Goal: Check status: Check status

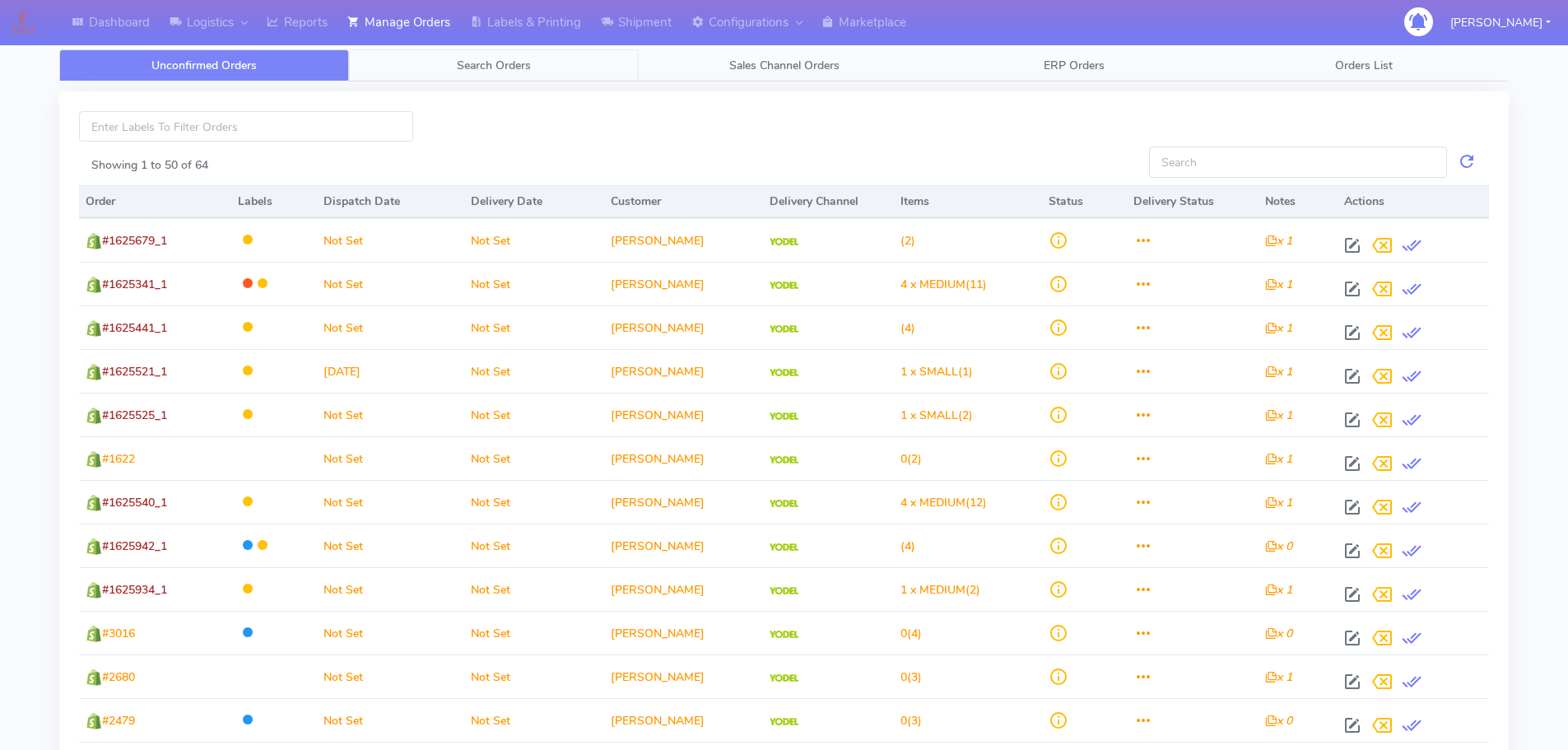
click at [488, 65] on span "Search Orders" at bounding box center [494, 65] width 74 height 16
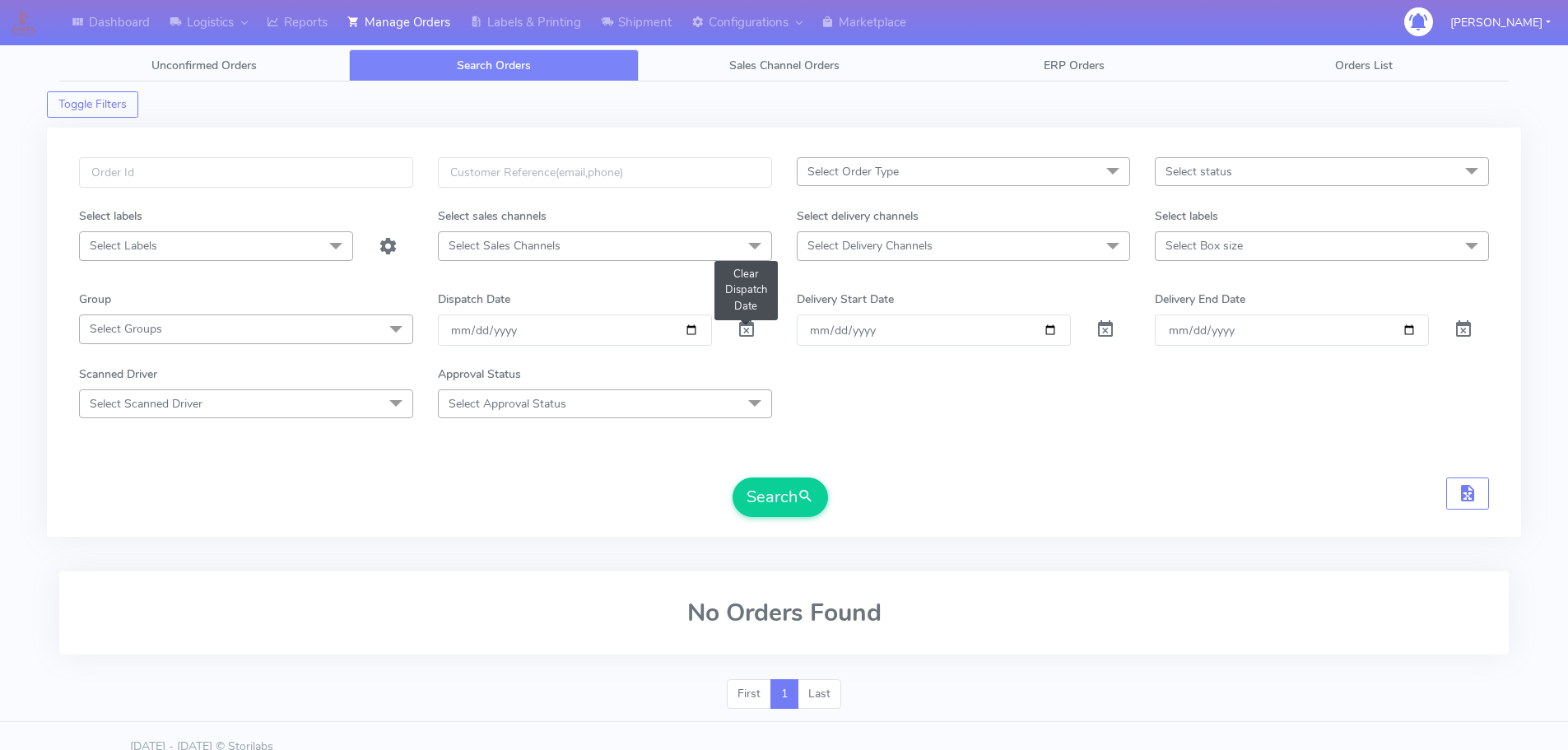
click at [750, 330] on span at bounding box center [746, 333] width 19 height 16
drag, startPoint x: 750, startPoint y: 330, endPoint x: 619, endPoint y: 54, distance: 305.5
click at [749, 328] on span at bounding box center [746, 333] width 19 height 16
click at [318, 157] on input "text" at bounding box center [247, 172] width 334 height 30
paste input "1623285"
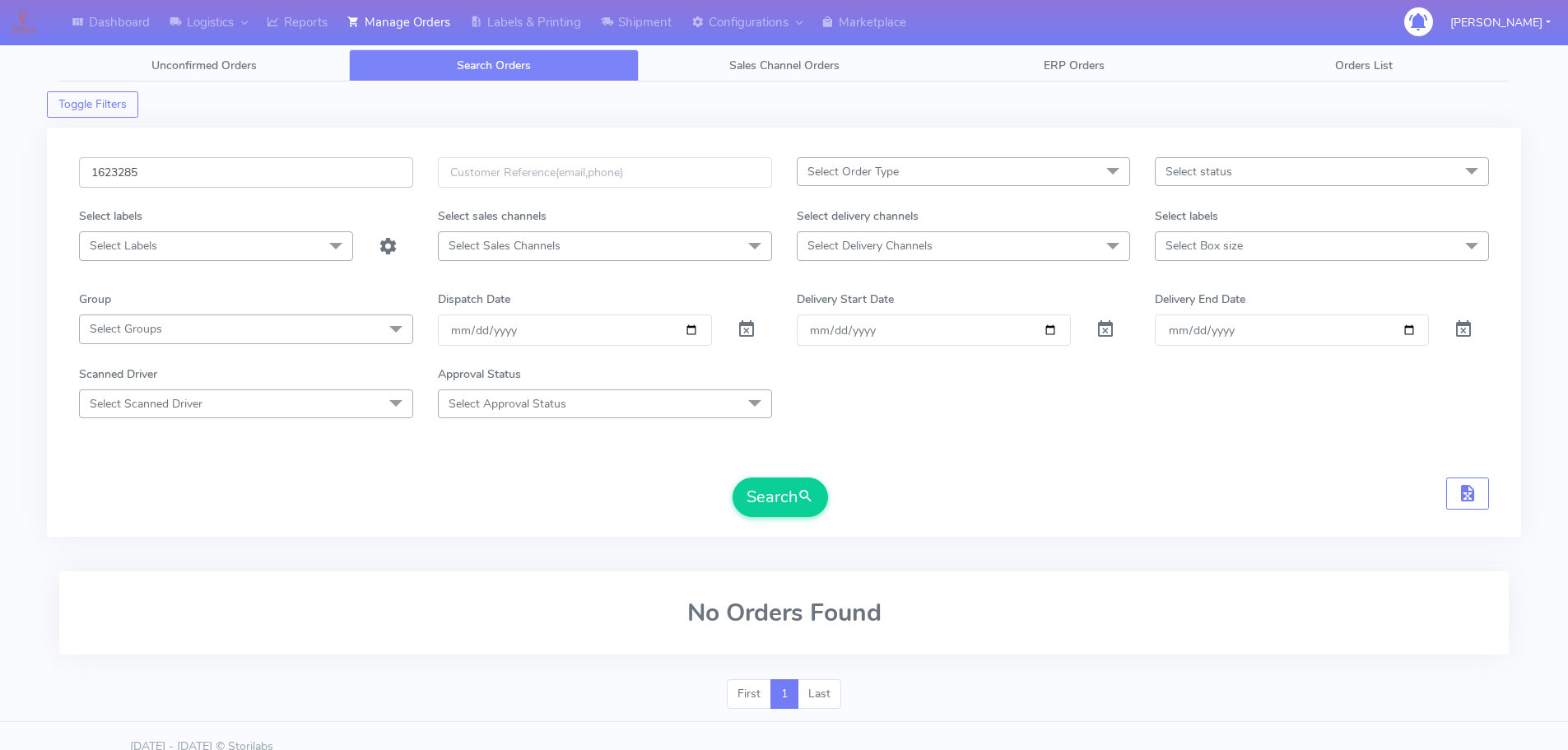
type input "1623285"
click at [732, 478] on button "Search" at bounding box center [779, 497] width 95 height 40
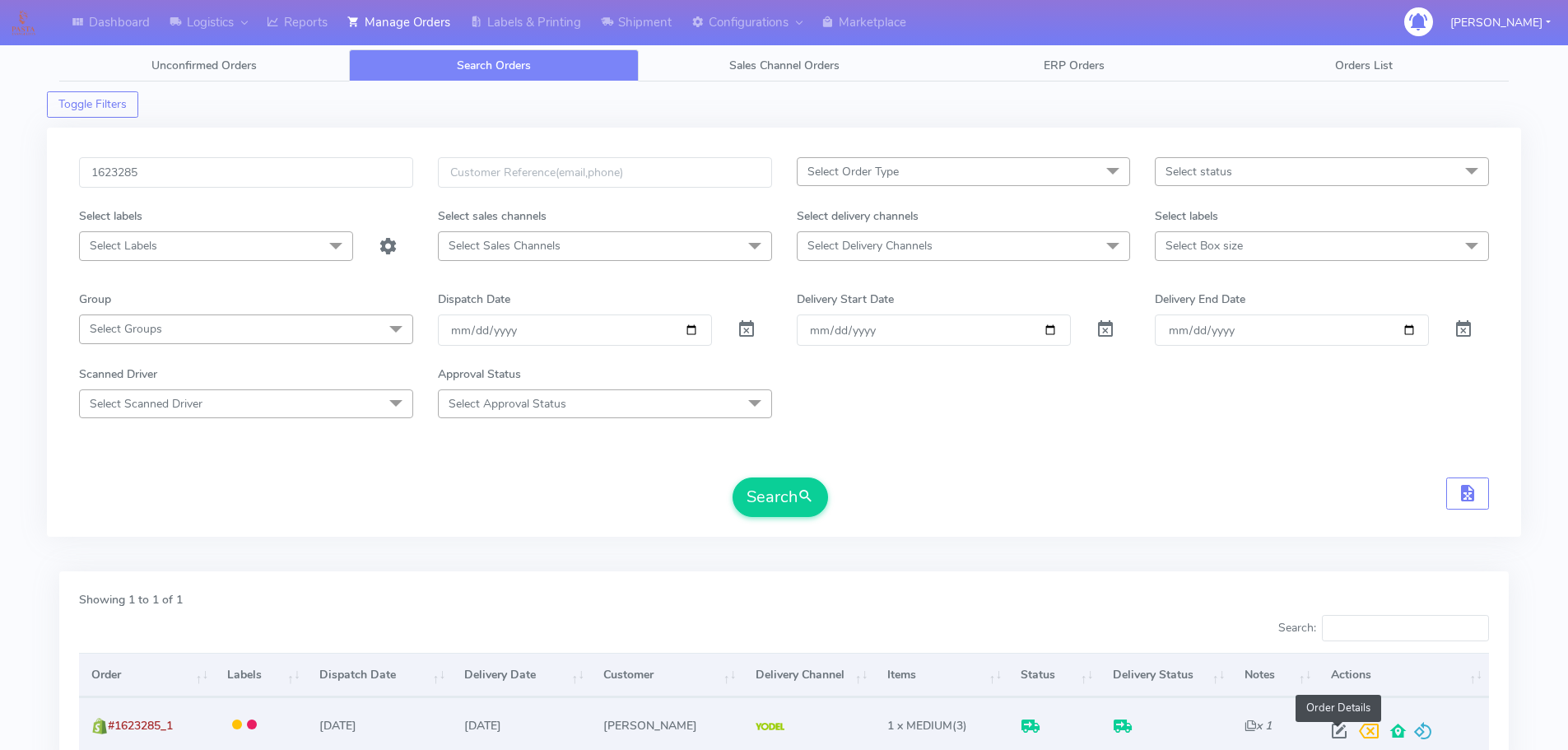
click at [1338, 727] on span at bounding box center [1339, 734] width 30 height 16
select select "5"
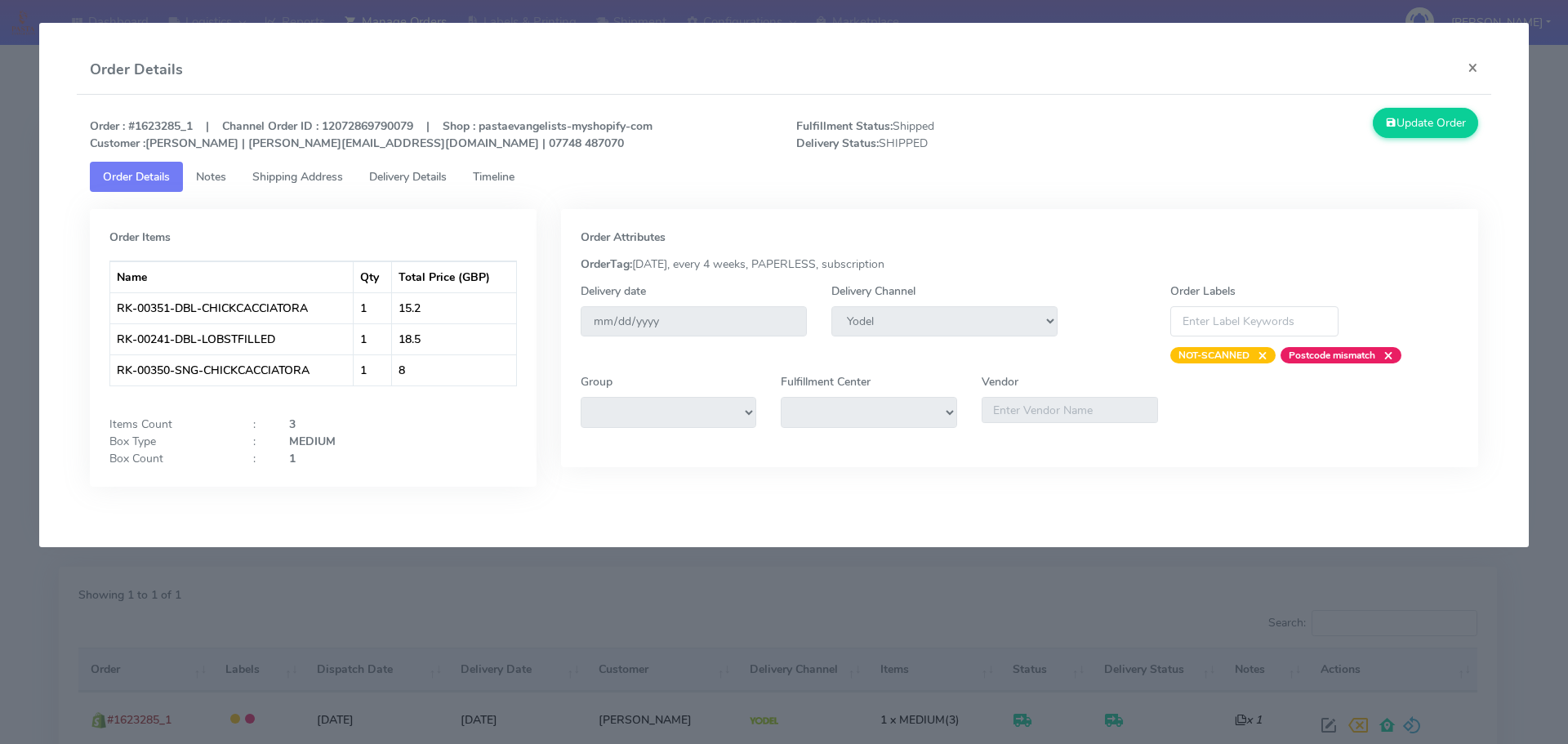
click at [433, 161] on link "Delivery Details" at bounding box center [408, 176] width 104 height 30
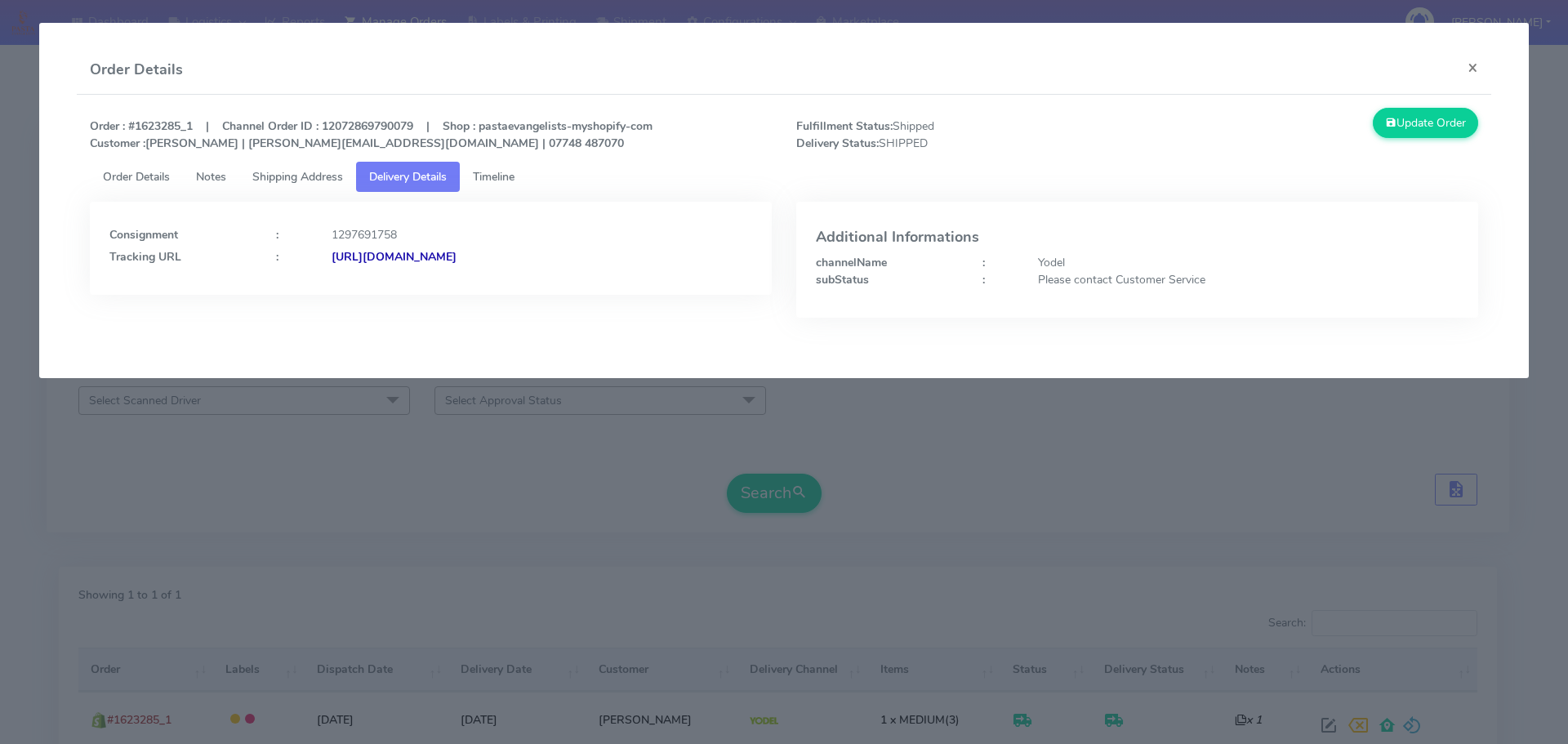
drag, startPoint x: 703, startPoint y: 269, endPoint x: 508, endPoint y: 287, distance: 195.8
click at [508, 287] on div "Consignment : 1297691758 Tracking URL : [URL][DOMAIN_NAME]" at bounding box center [431, 248] width 682 height 93
copy strong "JJD0002249960897625"
click at [410, 424] on modal-container "Order Details × Order : #1623285_1 | Channel Order ID : 12072869790079 | Shop :…" at bounding box center [784, 372] width 1568 height 744
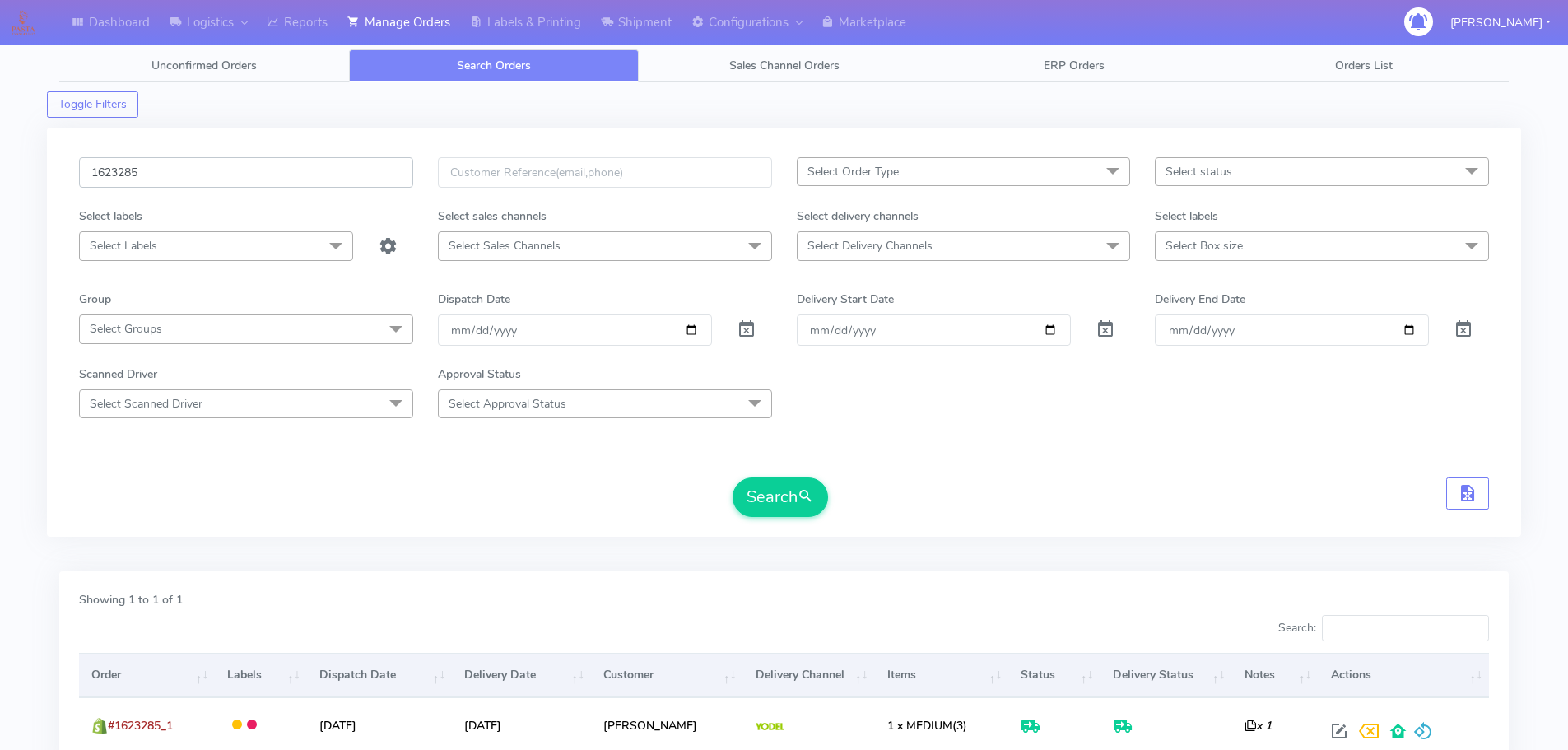
click at [320, 178] on input "1623285" at bounding box center [247, 172] width 334 height 30
paste input "5369"
type input "1625369"
click at [732, 478] on button "Search" at bounding box center [779, 497] width 95 height 40
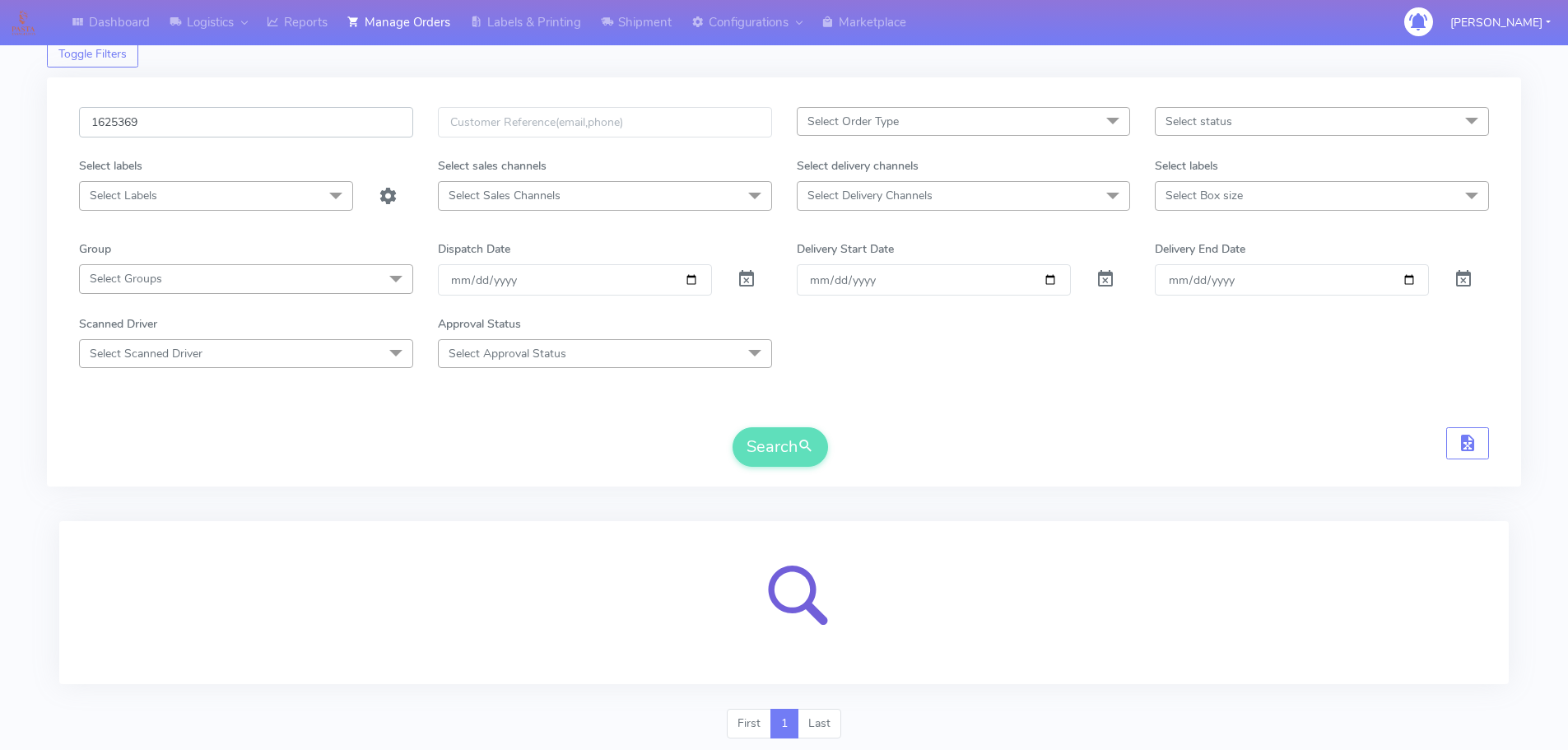
scroll to position [102, 0]
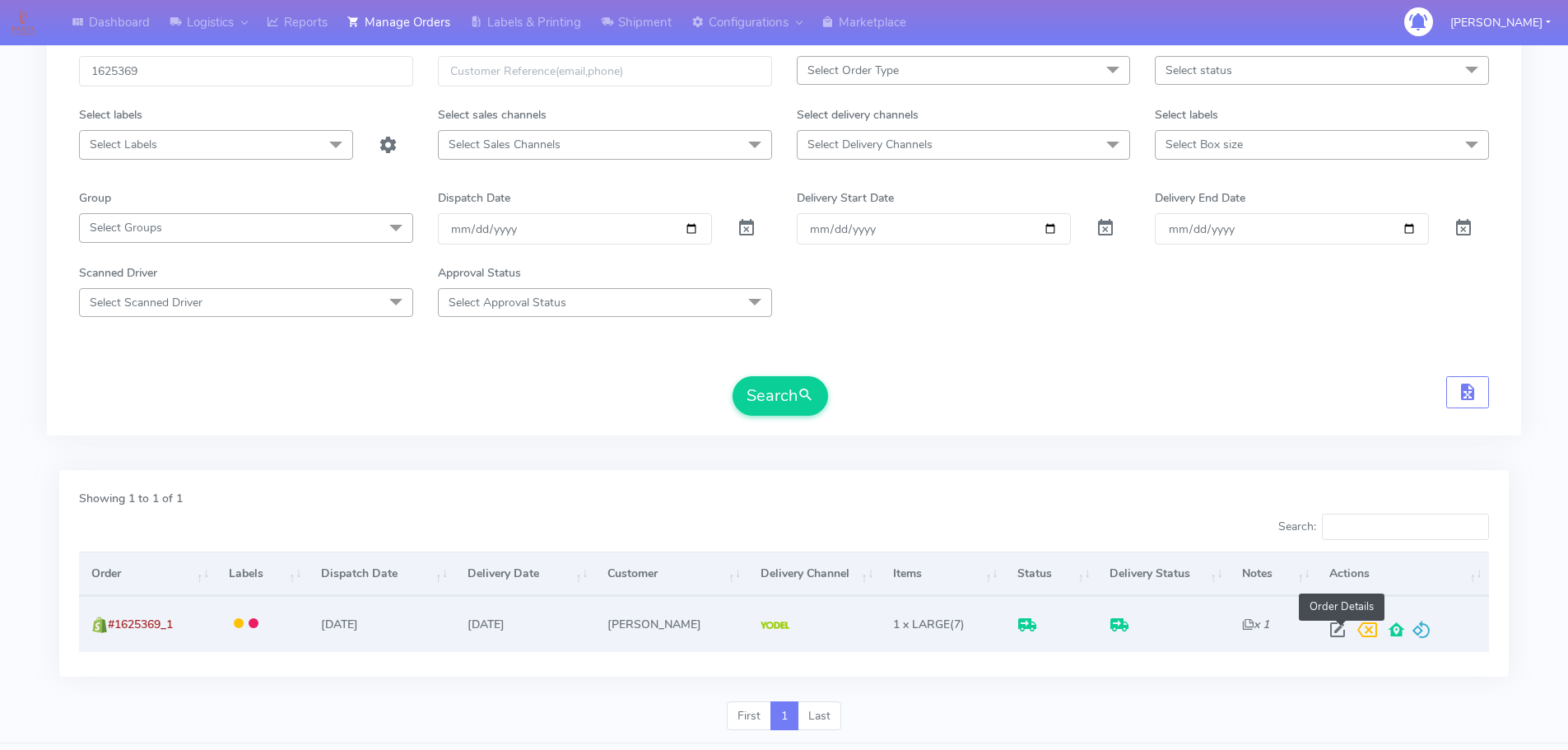
click at [1344, 630] on span at bounding box center [1337, 633] width 30 height 16
select select "5"
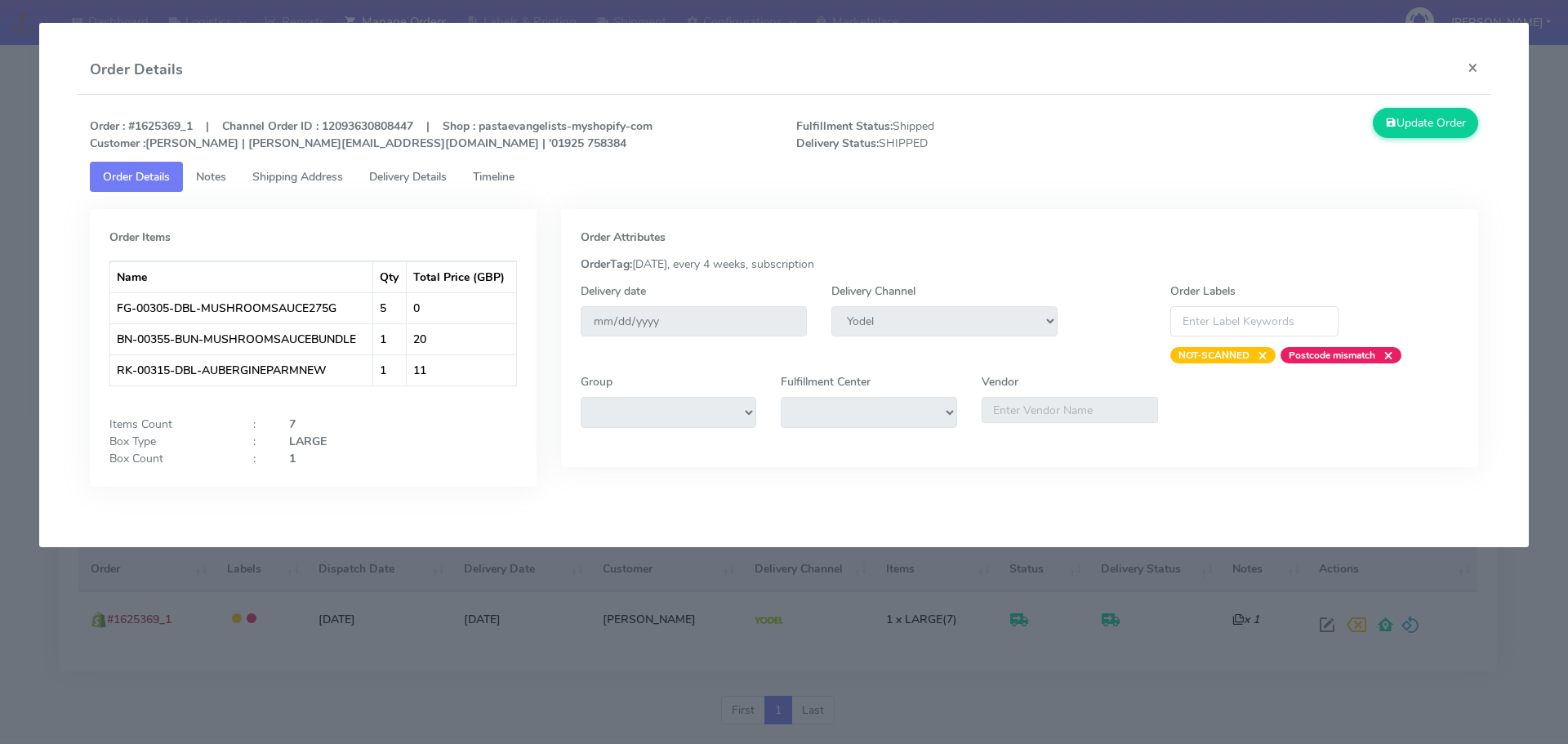
click at [433, 175] on span "Delivery Details" at bounding box center [408, 177] width 78 height 16
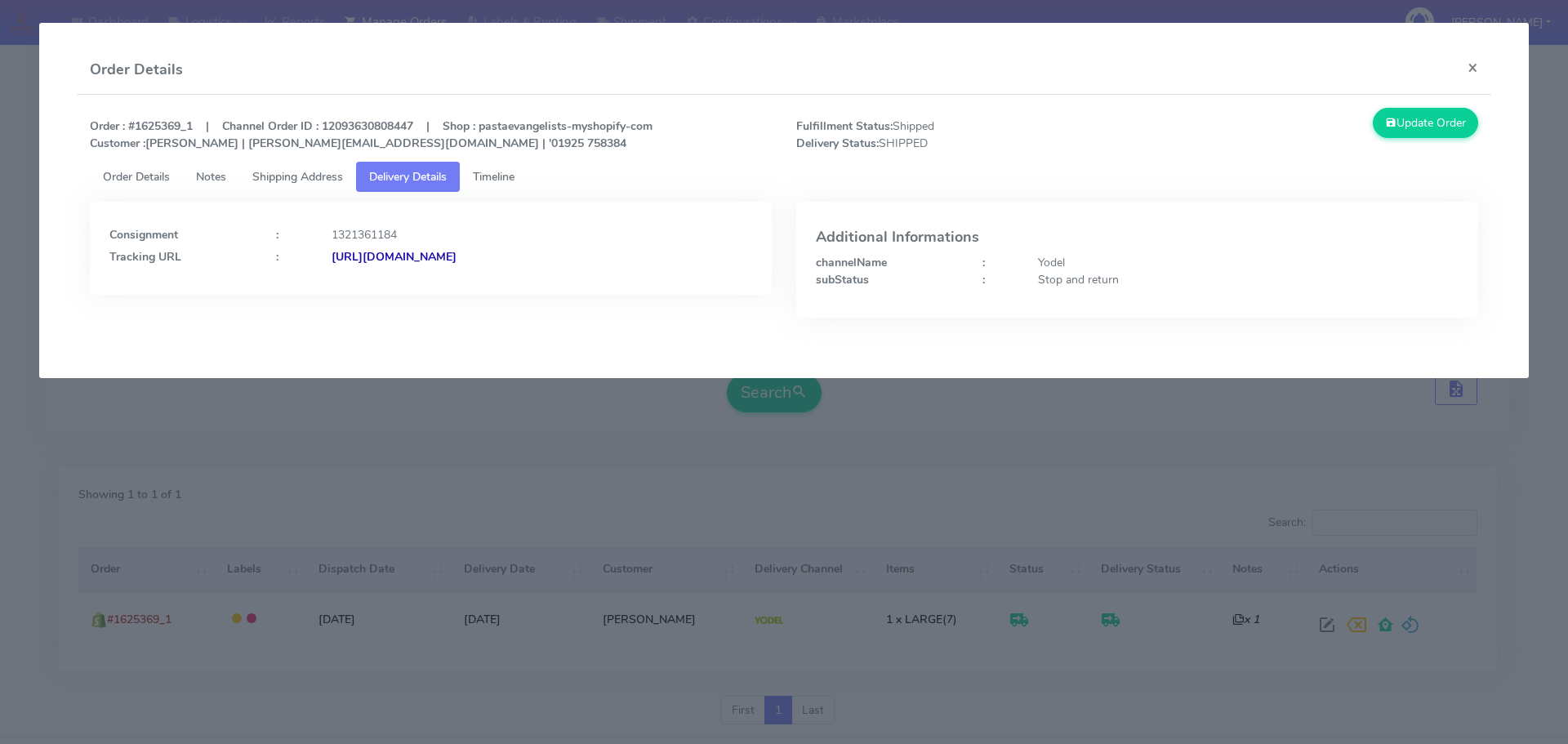
drag, startPoint x: 650, startPoint y: 261, endPoint x: 508, endPoint y: 288, distance: 144.5
click at [508, 288] on div "Consignment : 1321361184 Tracking URL : [URL][DOMAIN_NAME]" at bounding box center [431, 248] width 682 height 93
copy strong "JJD0002249960900776"
drag, startPoint x: 250, startPoint y: 569, endPoint x: 350, endPoint y: 507, distance: 117.7
click at [253, 566] on modal-container "Order Details × Order : #1625369_1 | Channel Order ID : 12093630808447 | Shop :…" at bounding box center [784, 372] width 1568 height 744
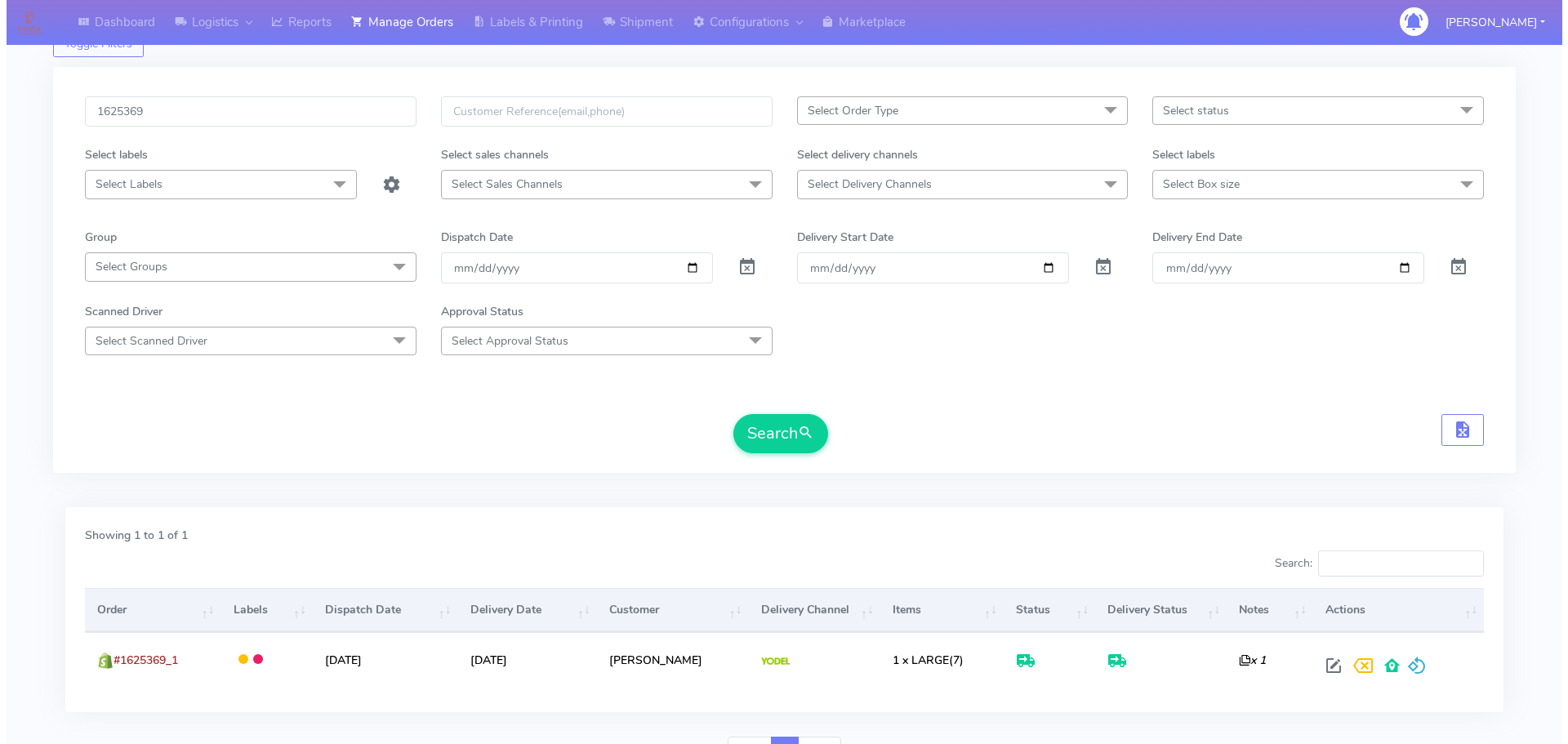
scroll to position [0, 0]
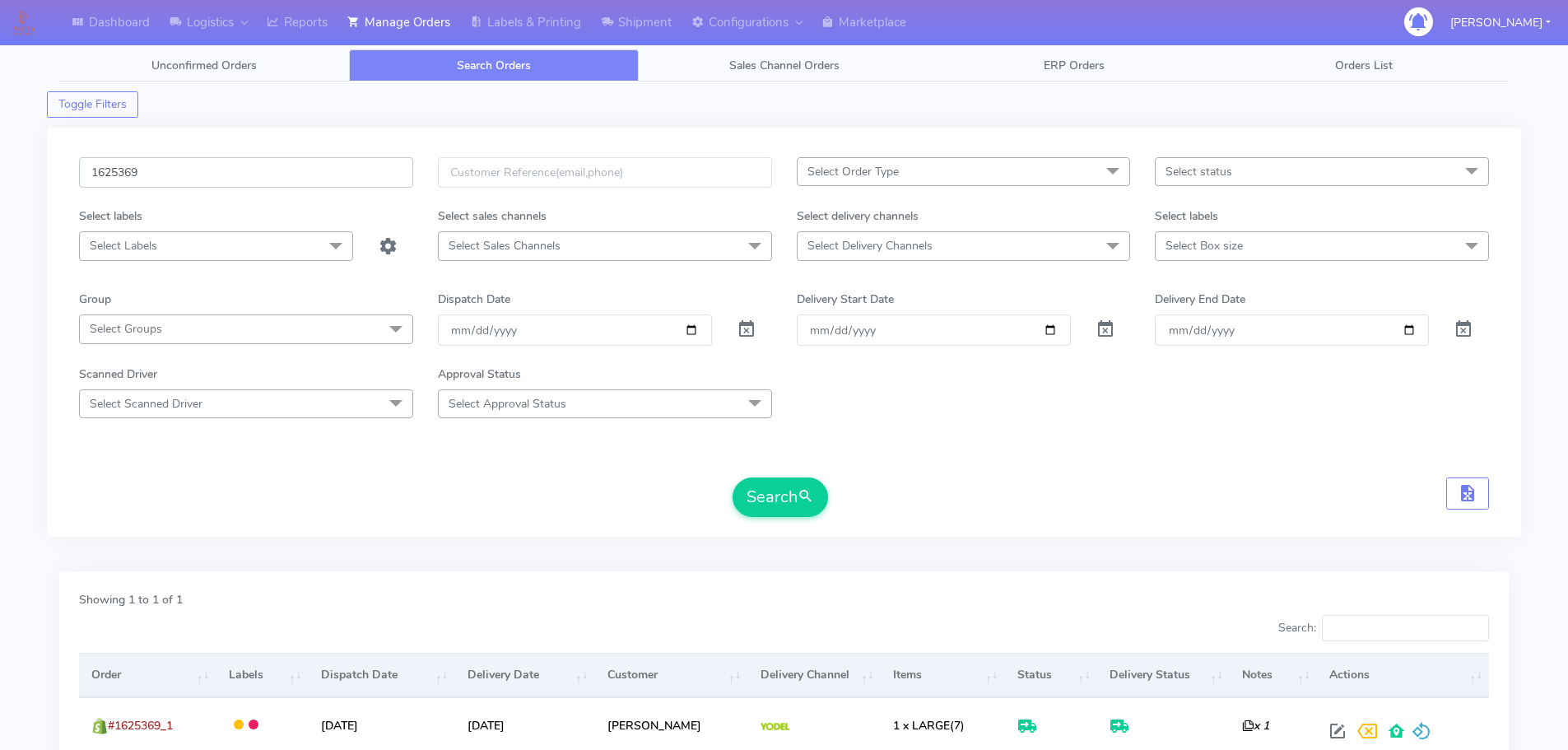
click at [383, 171] on input "1625369" at bounding box center [247, 172] width 334 height 30
paste input "19811"
type input "1619811"
click at [732, 478] on button "Search" at bounding box center [779, 497] width 95 height 40
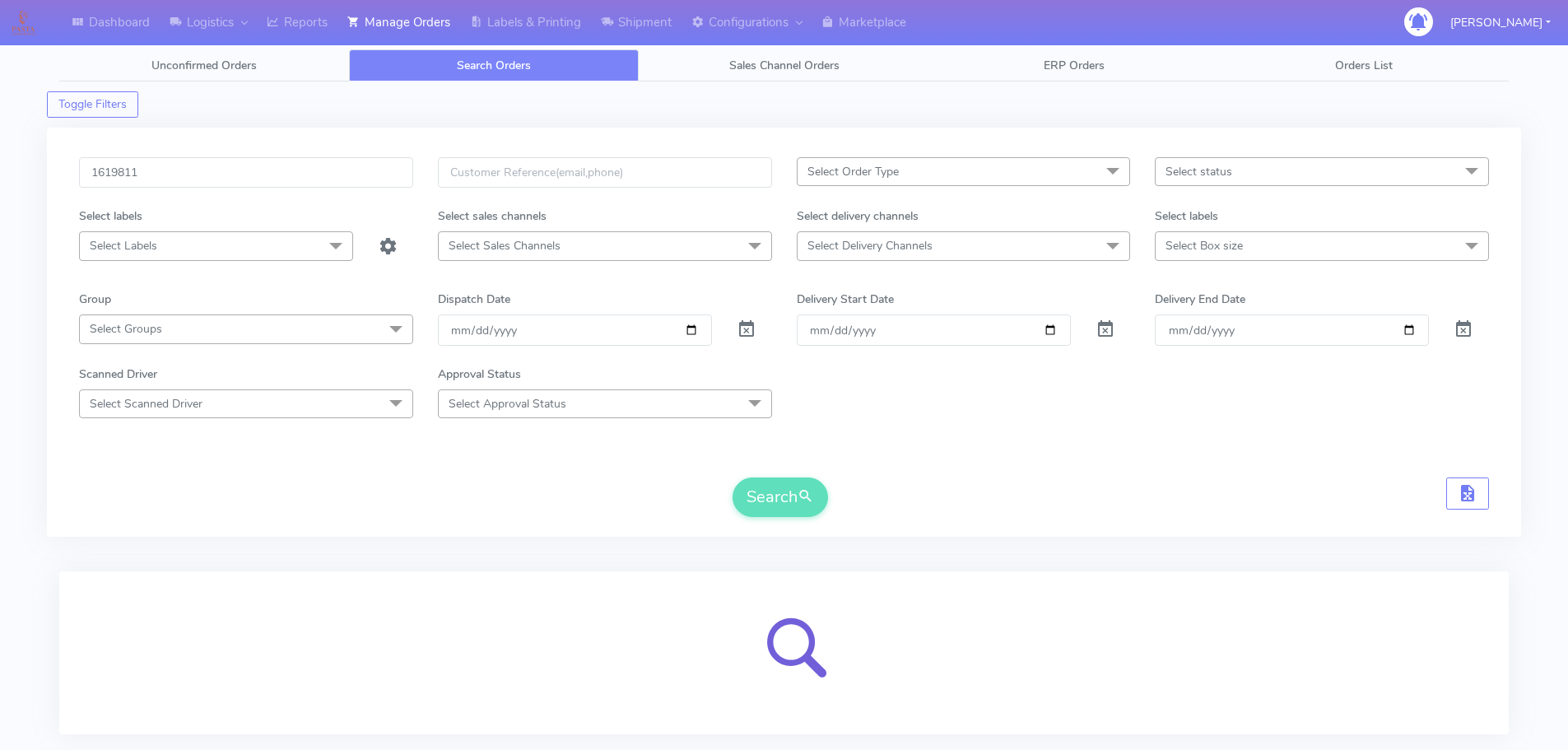
click at [625, 684] on div at bounding box center [784, 653] width 1410 height 124
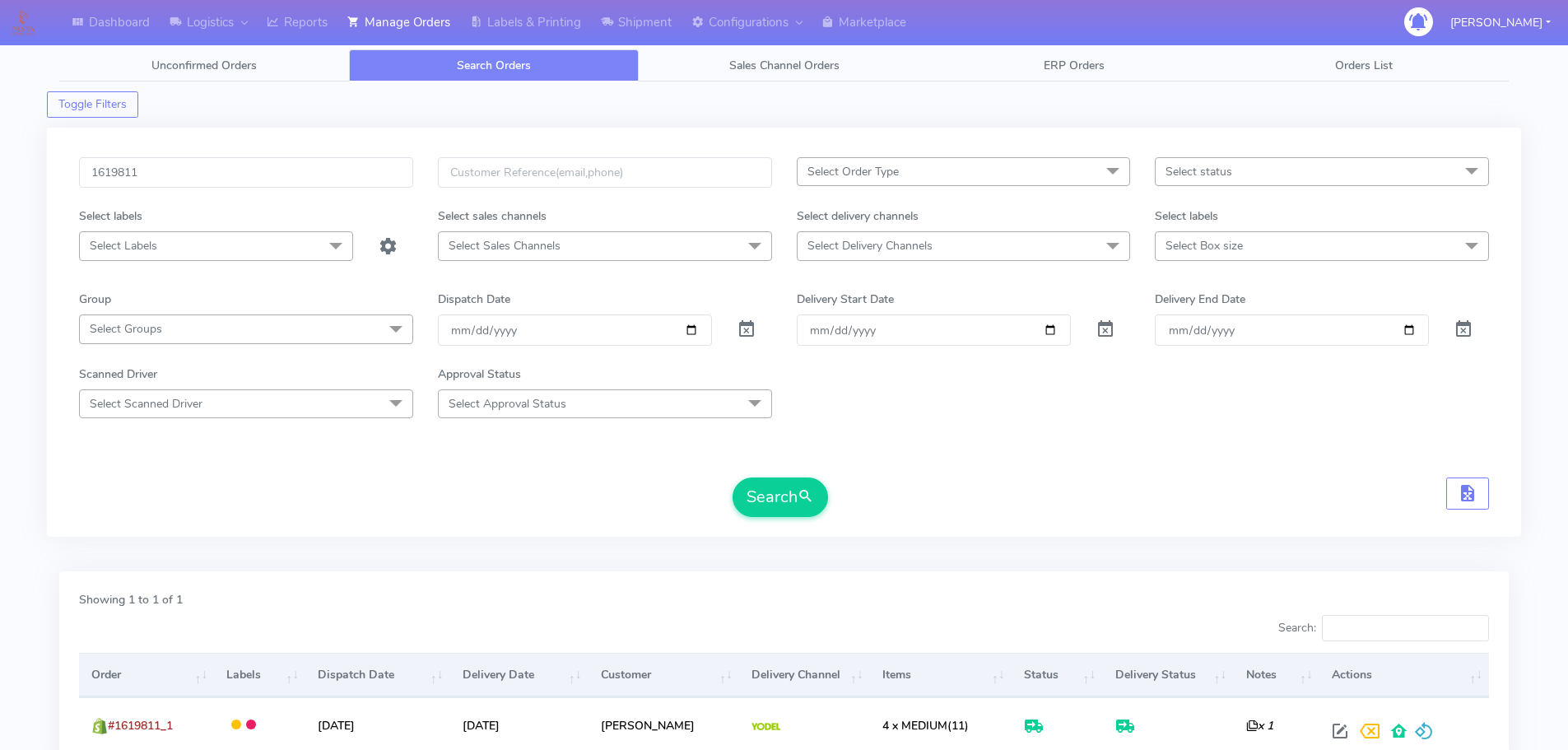
click at [1148, 489] on div "Search" at bounding box center [784, 497] width 1410 height 40
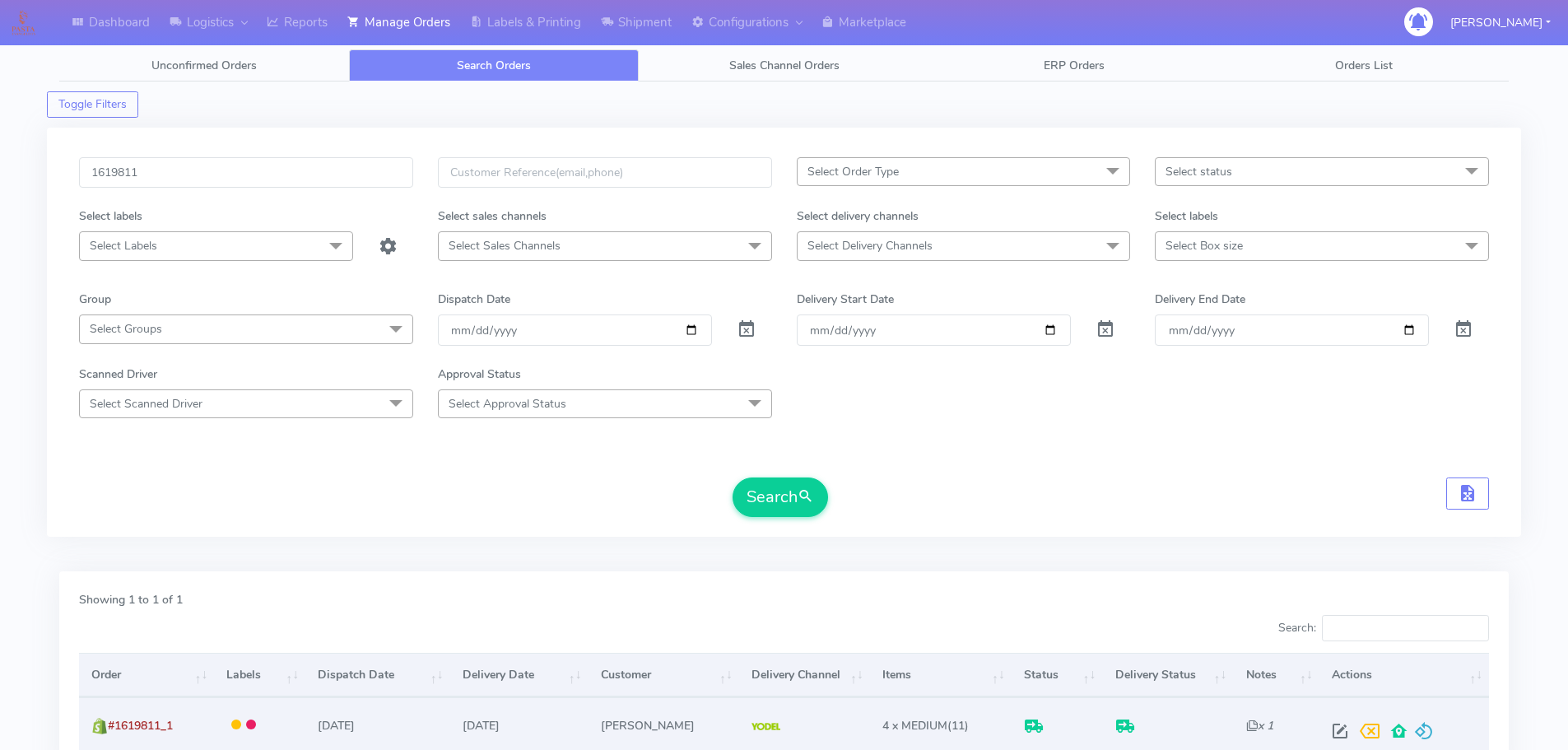
click at [1332, 727] on span at bounding box center [1340, 734] width 30 height 16
select select "5"
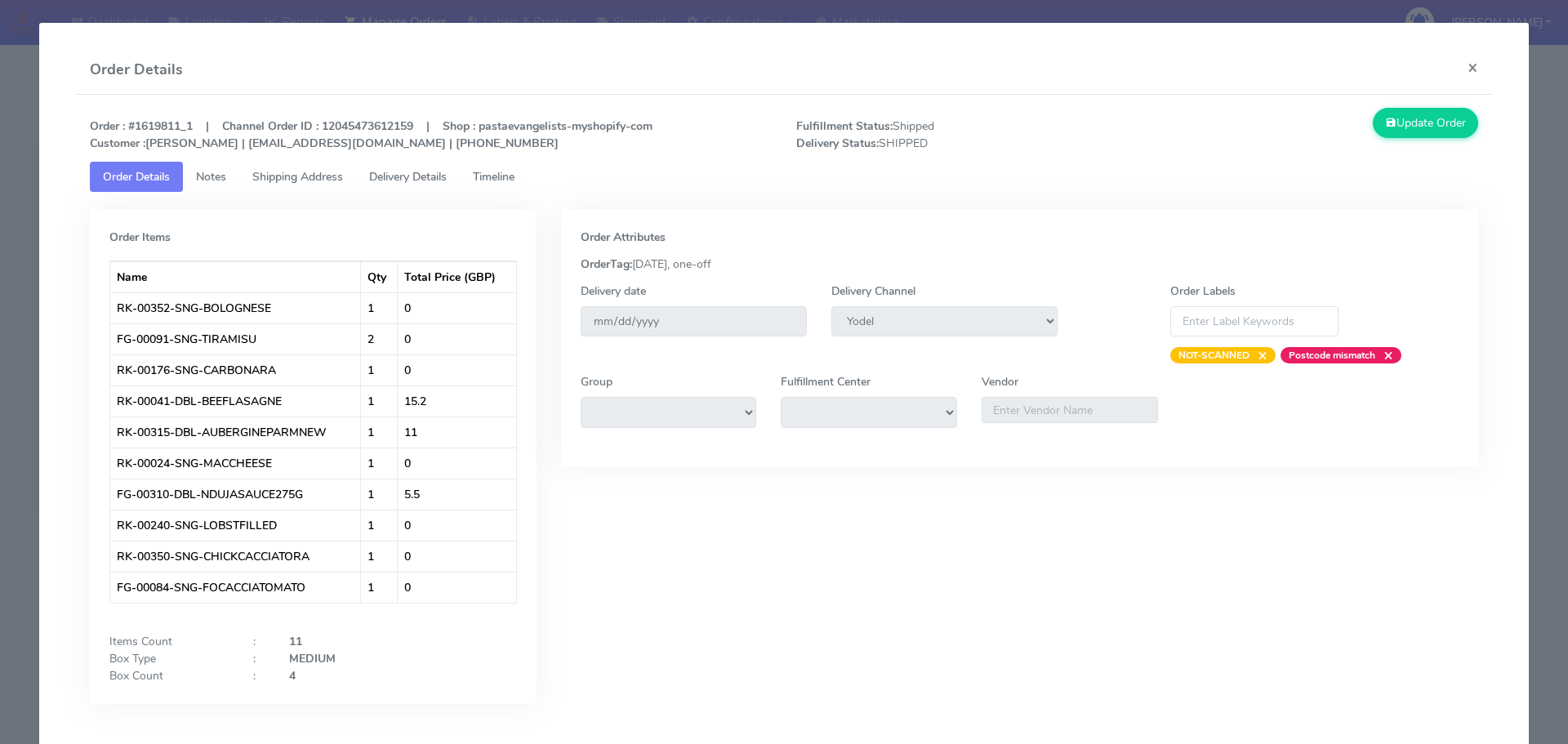
click at [418, 183] on span "Delivery Details" at bounding box center [408, 177] width 78 height 16
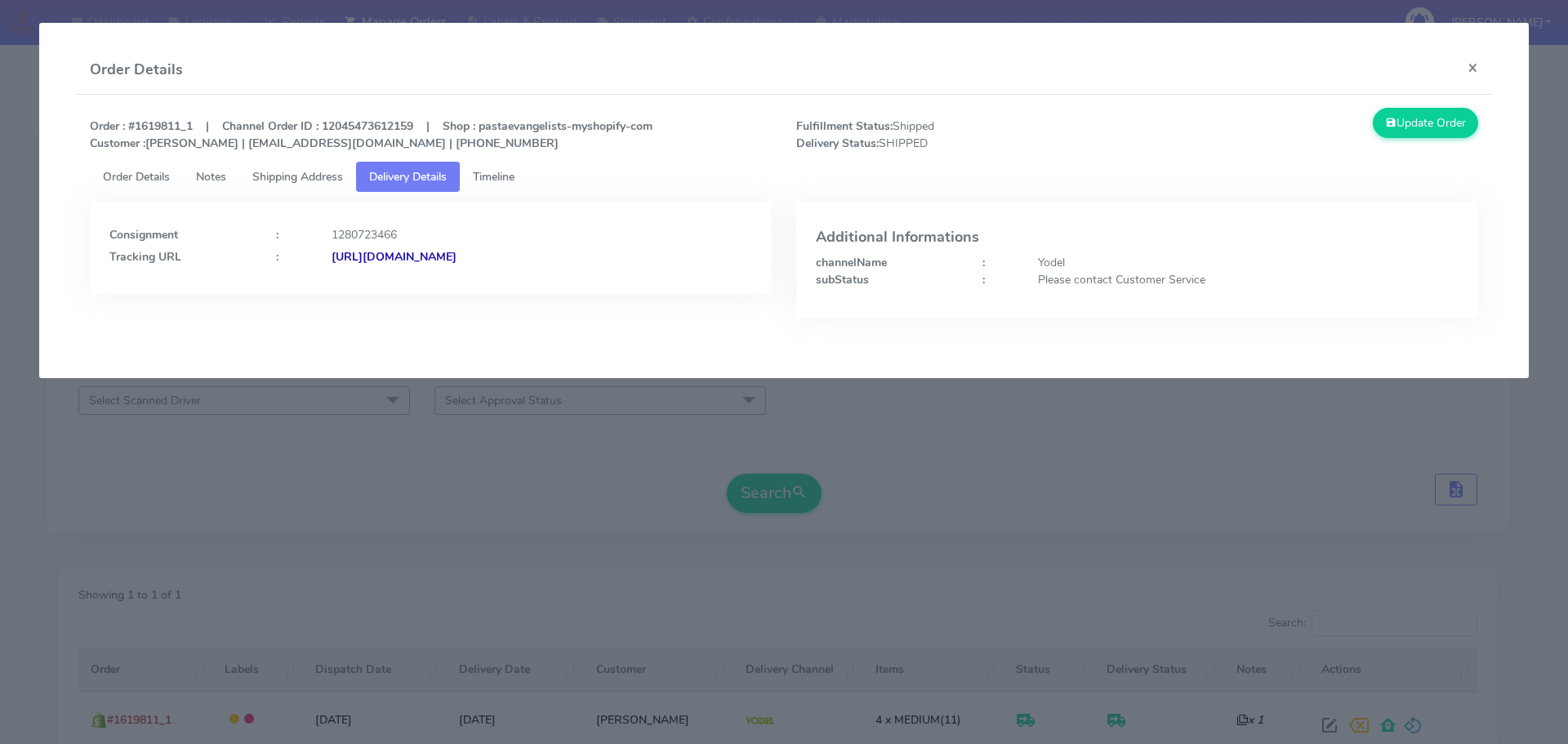
click at [173, 477] on modal-container "Order Details × Order : #1619811_1 | Channel Order ID : 12045473612159 | Shop :…" at bounding box center [784, 372] width 1568 height 744
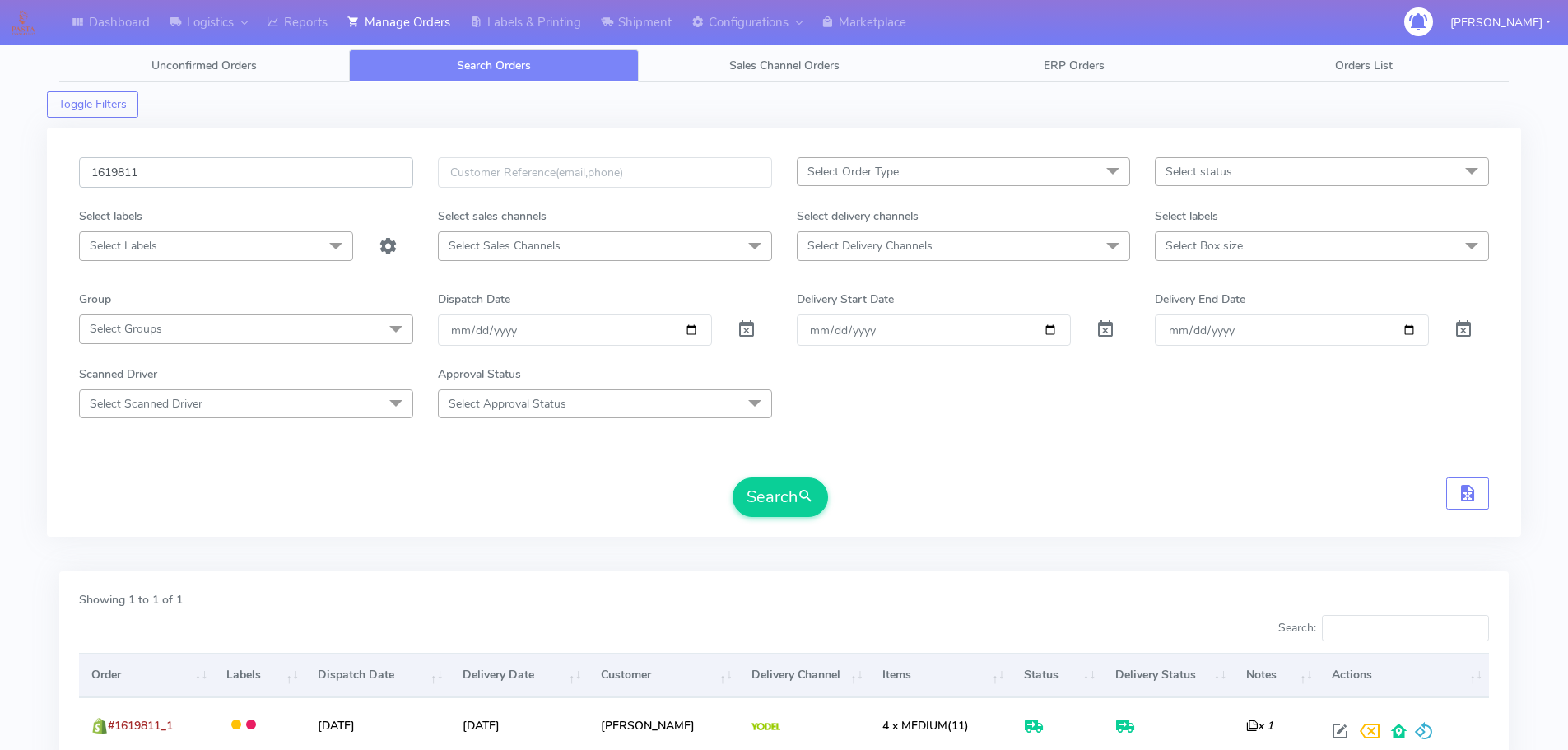
click at [337, 177] on input "1619811" at bounding box center [247, 172] width 334 height 30
paste input "25977"
type input "1625977"
click at [732, 478] on button "Search" at bounding box center [779, 497] width 95 height 40
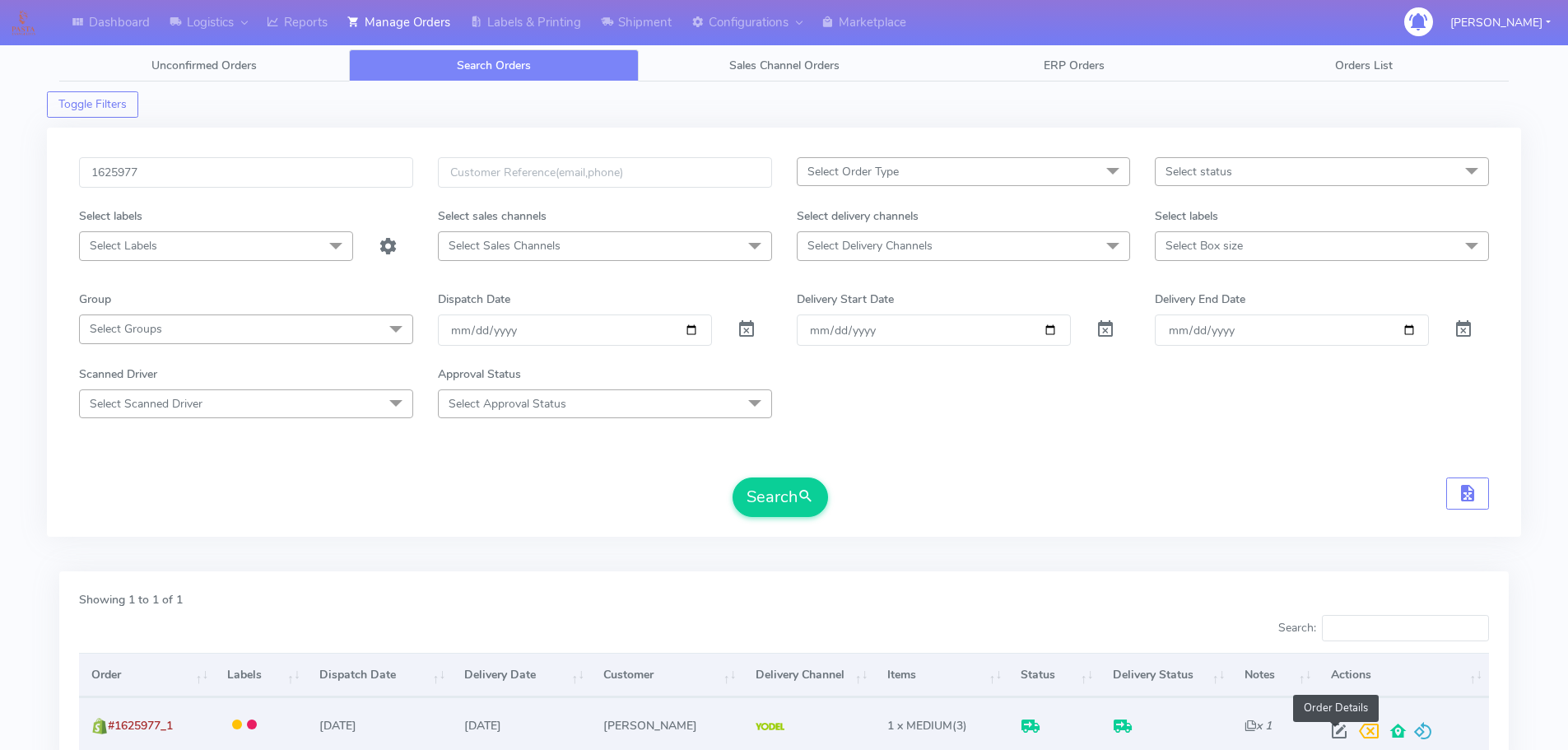
click at [1336, 740] on span at bounding box center [1339, 734] width 30 height 16
select select "5"
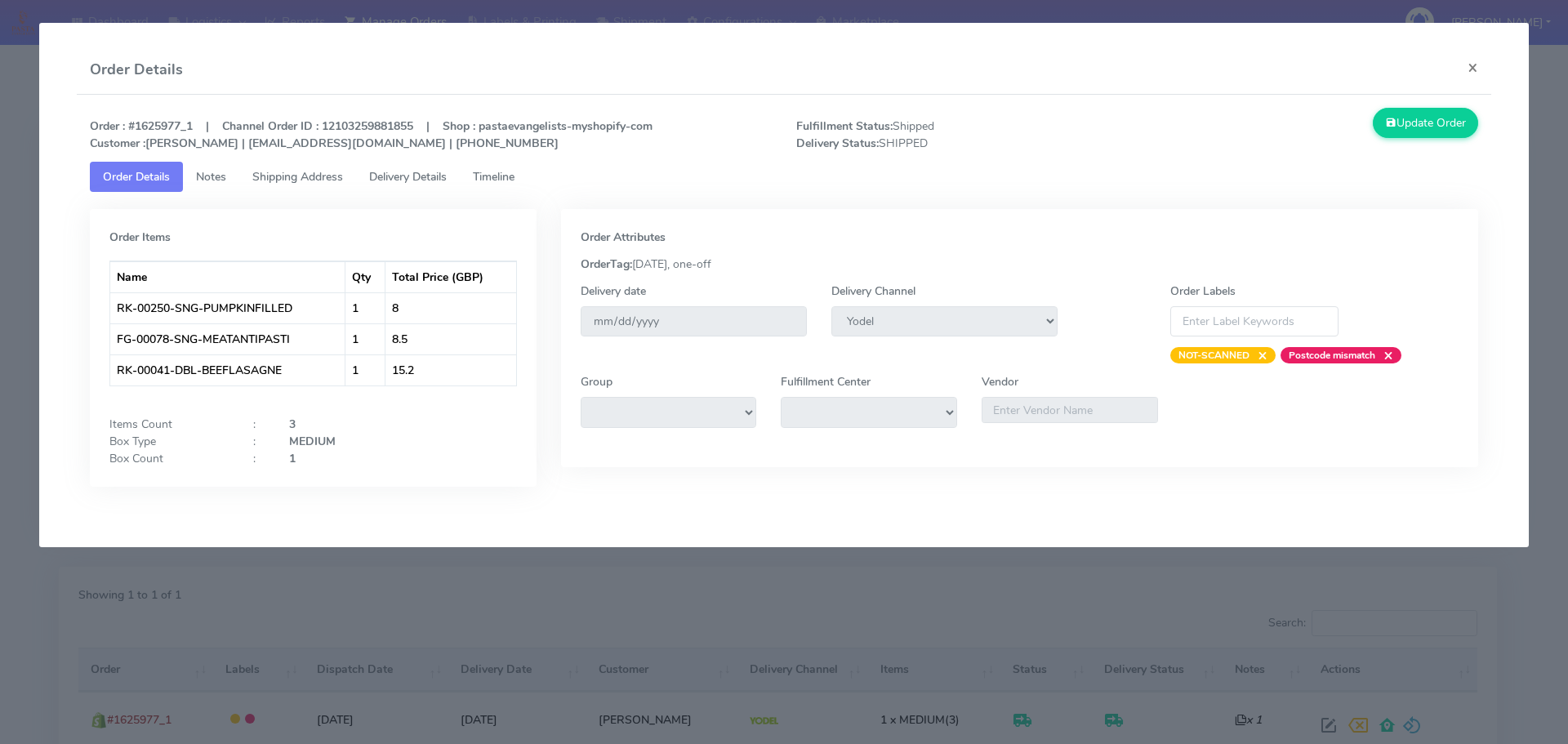
click at [412, 169] on link "Delivery Details" at bounding box center [408, 176] width 104 height 30
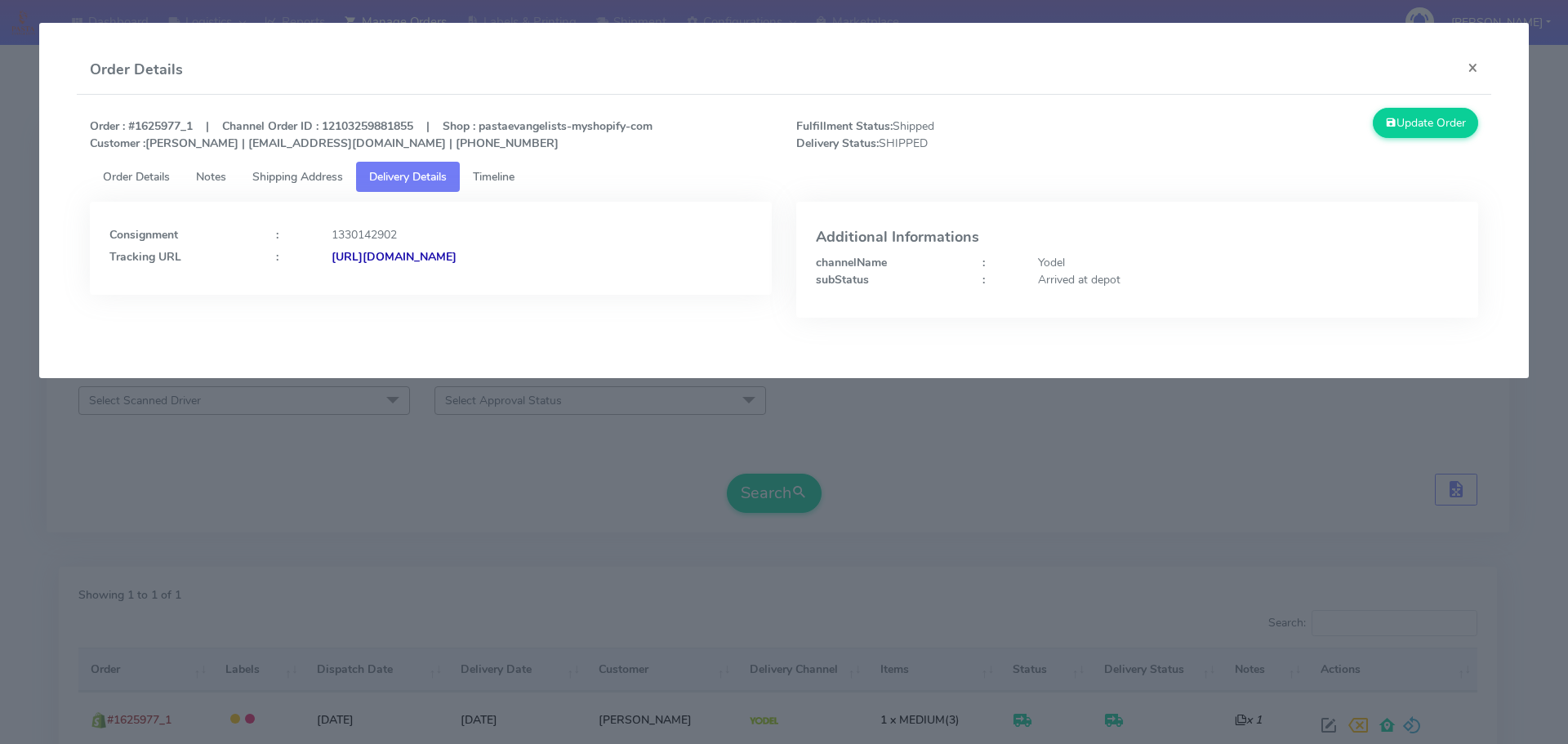
drag, startPoint x: 705, startPoint y: 267, endPoint x: 505, endPoint y: 289, distance: 201.2
click at [508, 290] on div "Consignment : 1330142902 Tracking URL : [URL][DOMAIN_NAME]" at bounding box center [431, 248] width 682 height 93
copy strong "JJD0002249960901769"
drag, startPoint x: 618, startPoint y: 161, endPoint x: 598, endPoint y: 236, distance: 77.6
click at [616, 161] on div "Order : #1625977_1 | Channel Order ID : 12103259881855 | Shop : pastaevangelist…" at bounding box center [784, 135] width 1414 height 54
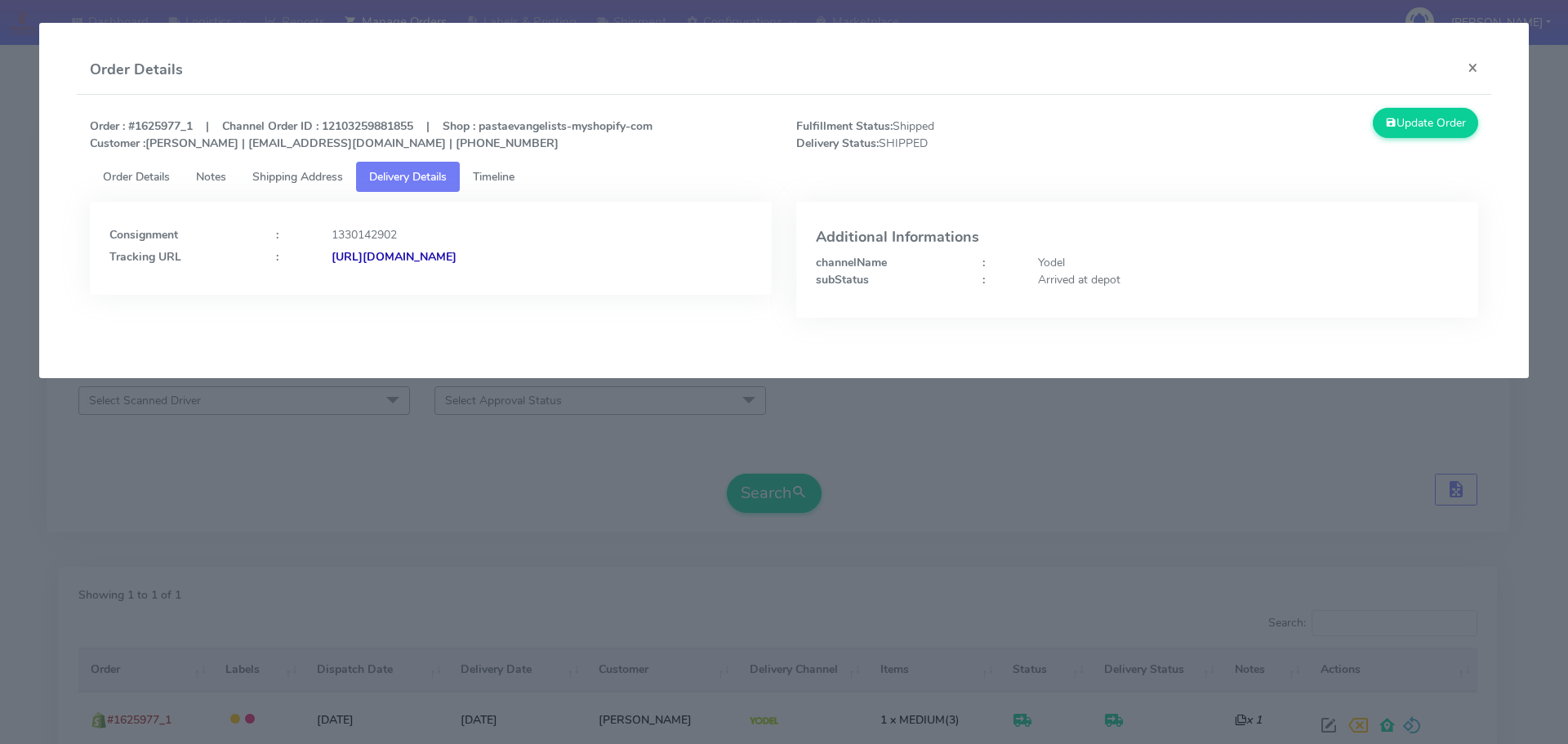
drag, startPoint x: 689, startPoint y: 277, endPoint x: 330, endPoint y: 307, distance: 360.3
click at [330, 307] on div "Consignment : 1330142902 Tracking URL : [URL][DOMAIN_NAME]" at bounding box center [431, 271] width 707 height 140
copy strong "[URL][DOMAIN_NAME]"
